Goal: Information Seeking & Learning: Learn about a topic

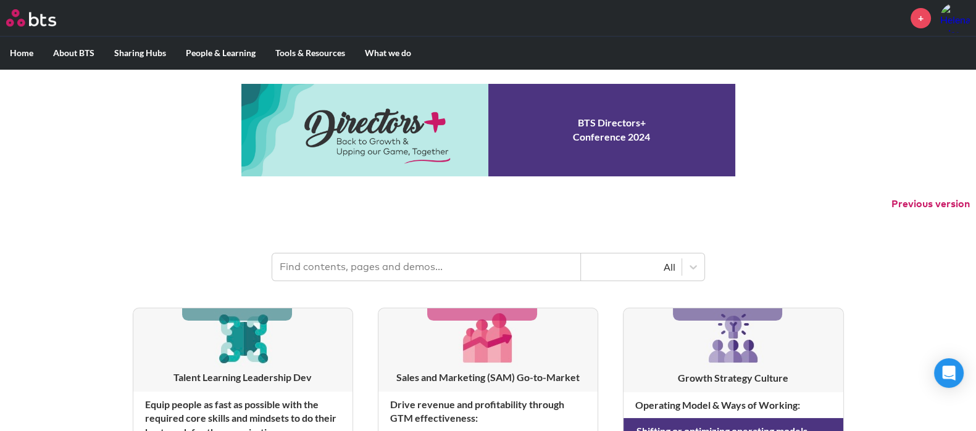
click at [466, 276] on input "text" at bounding box center [426, 267] width 309 height 27
type input "moments based simulation"
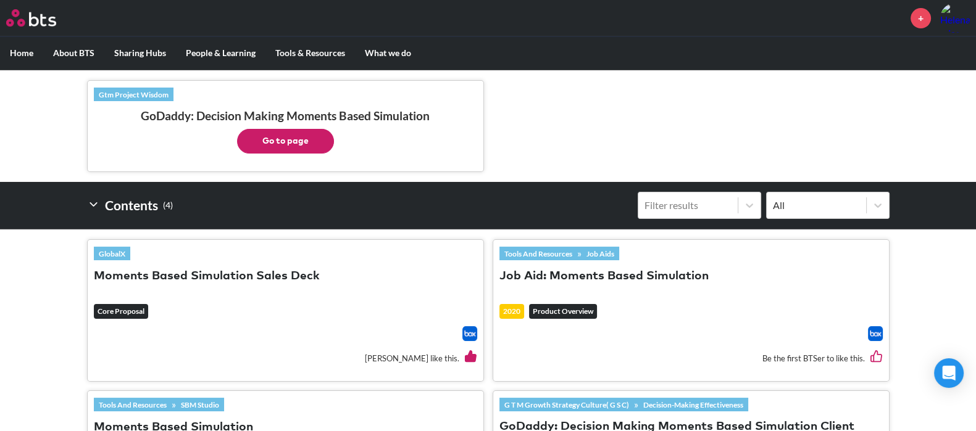
scroll to position [268, 0]
click at [128, 271] on button "Moments Based Simulation Sales Deck" at bounding box center [207, 276] width 226 height 17
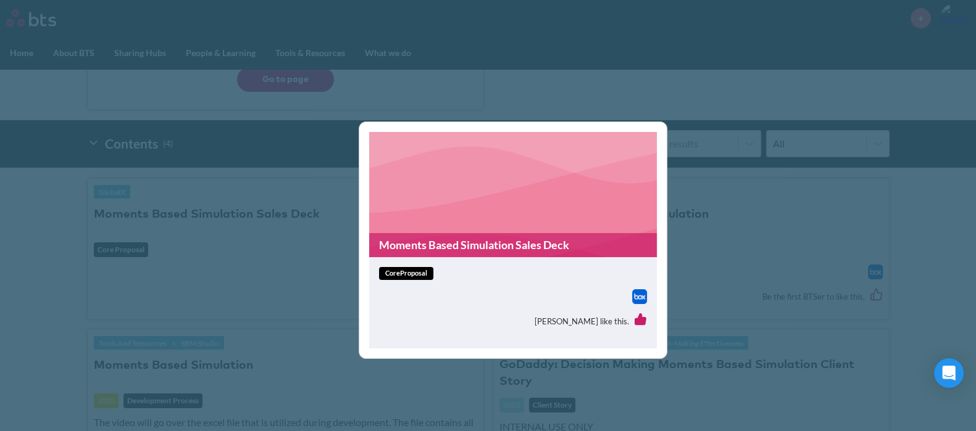
scroll to position [331, 0]
click at [409, 269] on span "coreProposal" at bounding box center [406, 273] width 54 height 13
click at [433, 242] on link "Moments Based Simulation Sales Deck" at bounding box center [513, 245] width 288 height 24
click at [631, 106] on div "Moments Based Simulation Sales Deck coreProposal [PERSON_NAME] like this." at bounding box center [488, 215] width 976 height 431
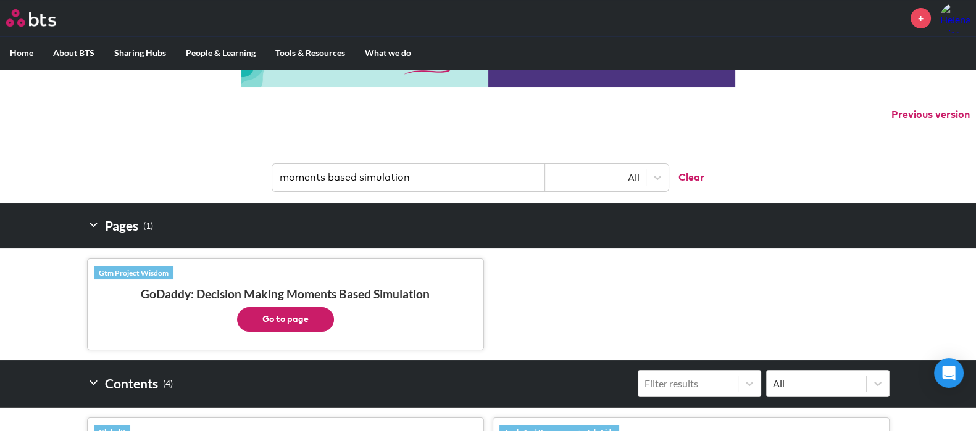
scroll to position [83, 0]
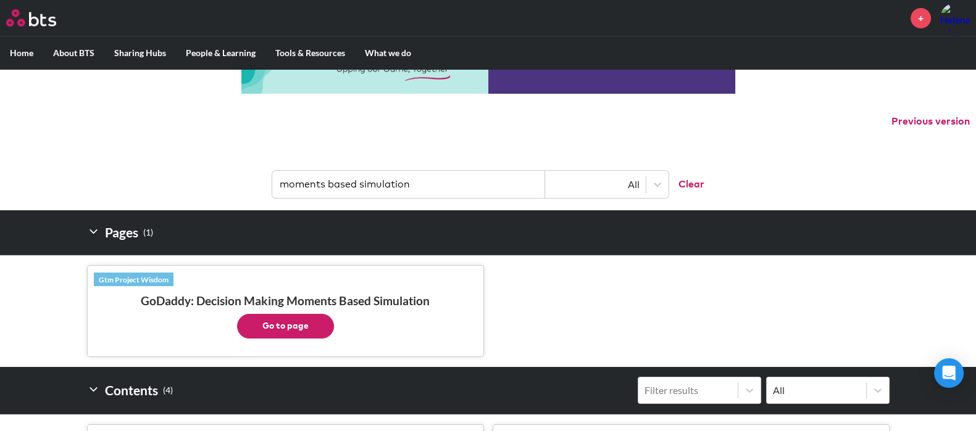
click at [290, 319] on button "Go to page" at bounding box center [285, 326] width 97 height 25
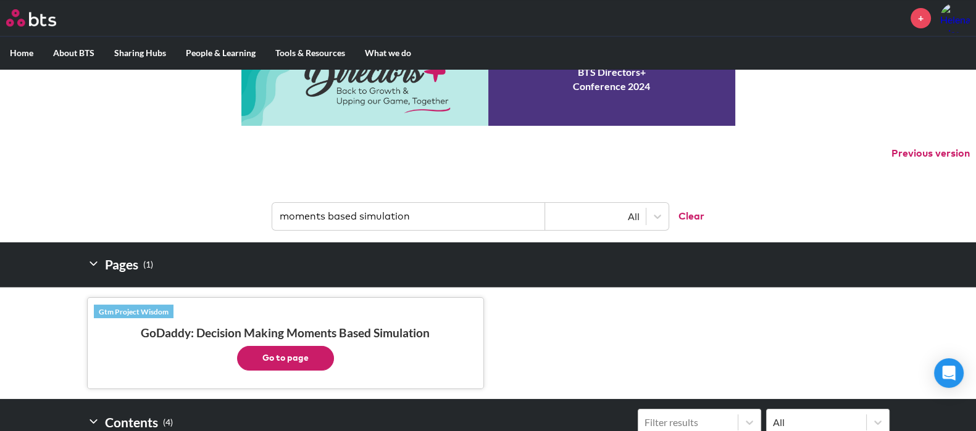
scroll to position [52, 0]
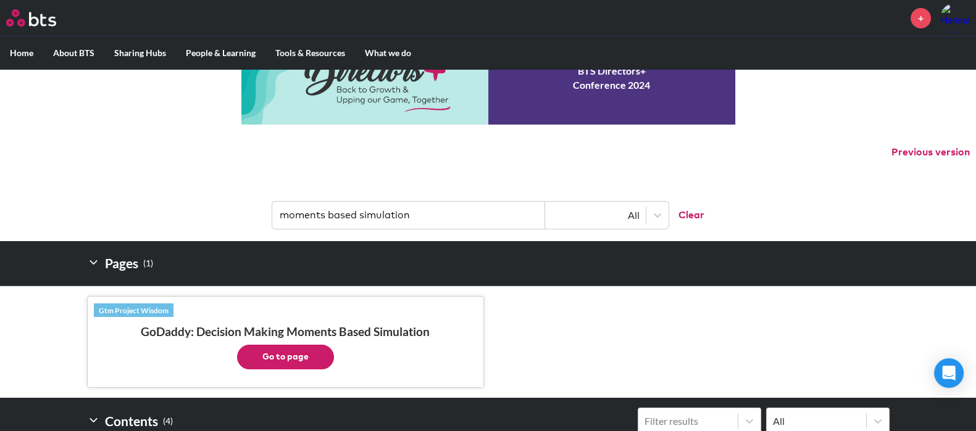
click at [484, 212] on input "moments based simulation" at bounding box center [408, 215] width 273 height 27
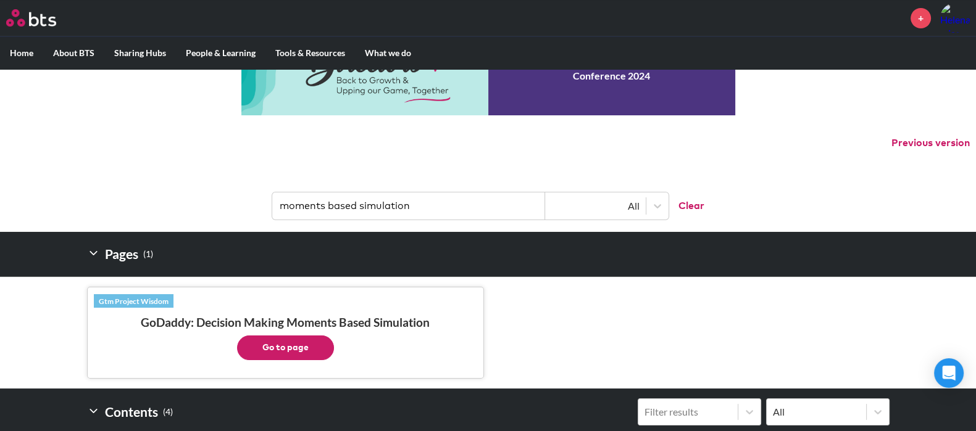
scroll to position [0, 0]
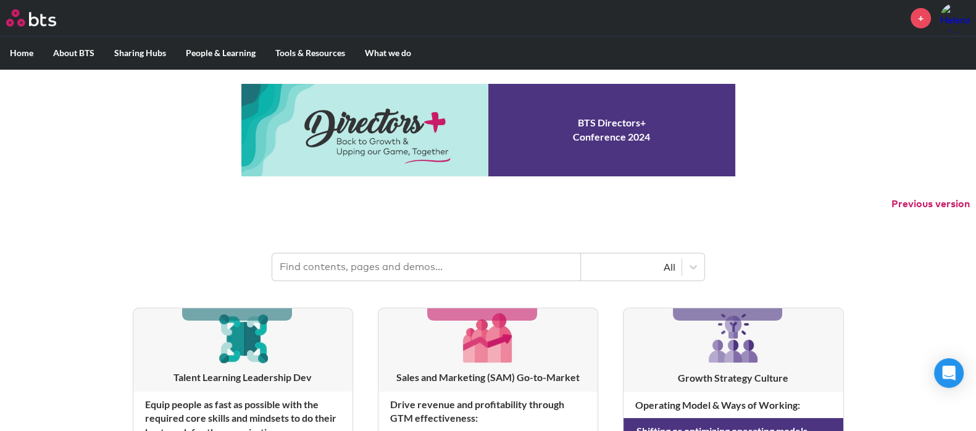
click at [381, 273] on input "text" at bounding box center [426, 267] width 309 height 27
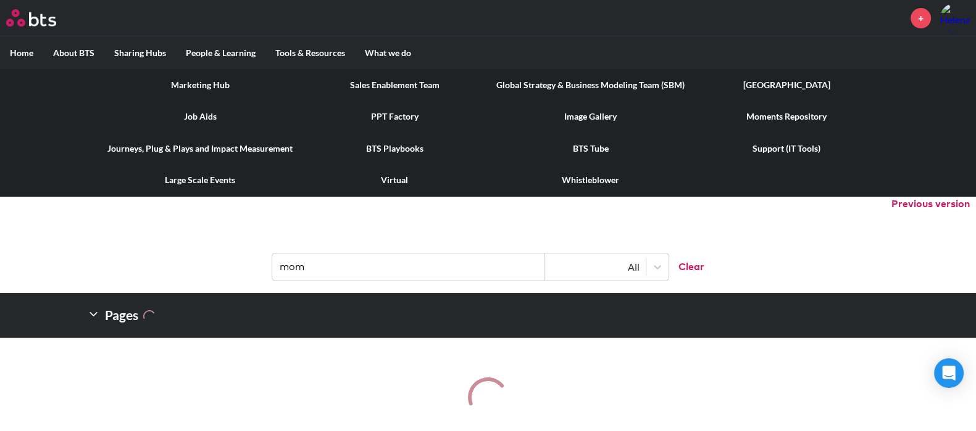
type input "mom"
click at [784, 112] on link "Moments Repository" at bounding box center [786, 117] width 184 height 32
